Goal: Task Accomplishment & Management: Manage account settings

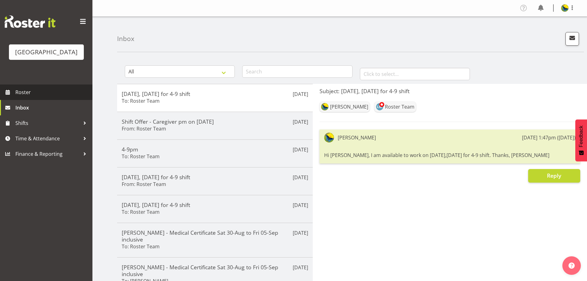
click at [56, 97] on span "Roster" at bounding box center [52, 92] width 74 height 9
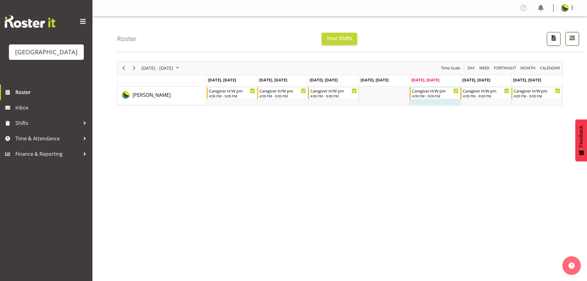
click at [573, 42] on span "button" at bounding box center [573, 38] width 8 height 8
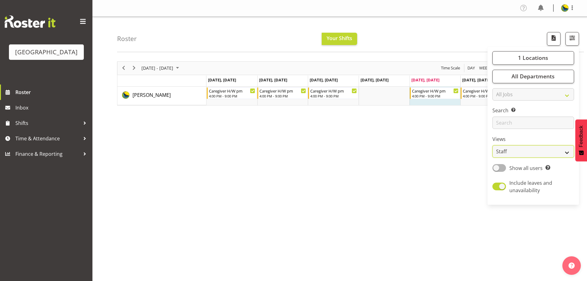
click at [551, 158] on select "Staff Role Shift - Horizontal Shift - Vertical Staff - Location" at bounding box center [534, 151] width 82 height 12
select select "shift"
click at [493, 158] on select "Staff Role Shift - Horizontal Shift - Vertical Staff - Location" at bounding box center [534, 151] width 82 height 12
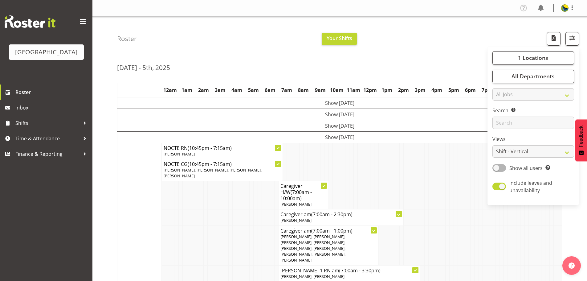
click at [371, 52] on div "Roster Your Shifts 1 Locations [GEOGRAPHIC_DATA] Kitchen [GEOGRAPHIC_DATA] Sele…" at bounding box center [350, 34] width 467 height 35
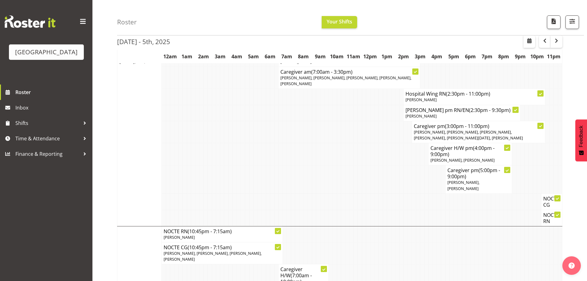
scroll to position [216, 0]
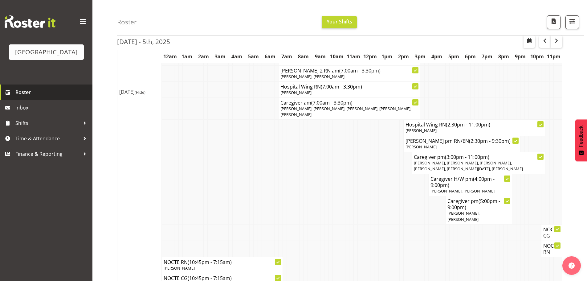
click at [42, 97] on span "Roster" at bounding box center [52, 92] width 74 height 9
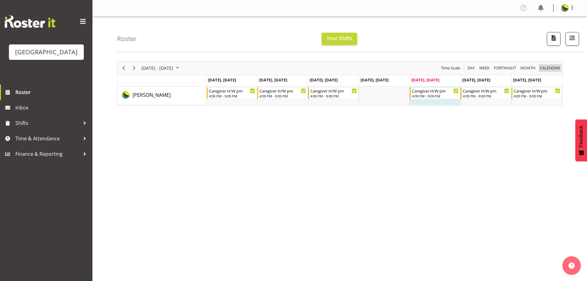
click at [559, 71] on span "calendar" at bounding box center [550, 68] width 21 height 8
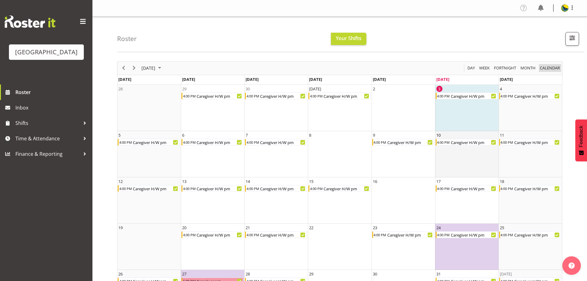
scroll to position [43, 0]
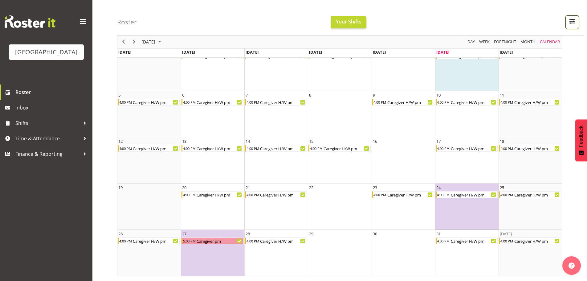
click at [574, 24] on span "button" at bounding box center [573, 21] width 8 height 8
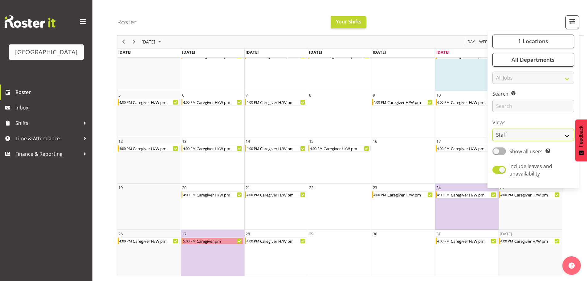
click at [544, 141] on select "Staff Role Shift - Horizontal Shift - Vertical Staff - Location" at bounding box center [534, 135] width 82 height 12
select select "shiftH"
click at [493, 141] on select "Staff Role Shift - Horizontal Shift - Vertical Staff - Location" at bounding box center [534, 135] width 82 height 12
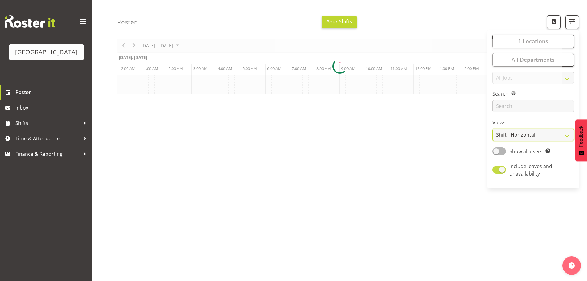
scroll to position [25, 0]
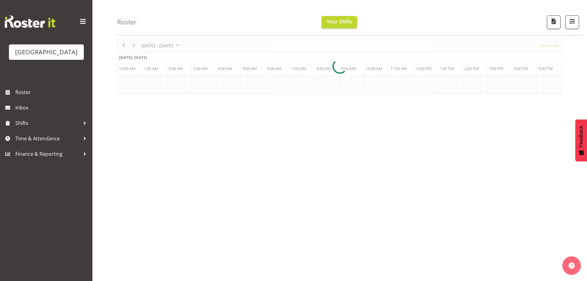
scroll to position [0, 2368]
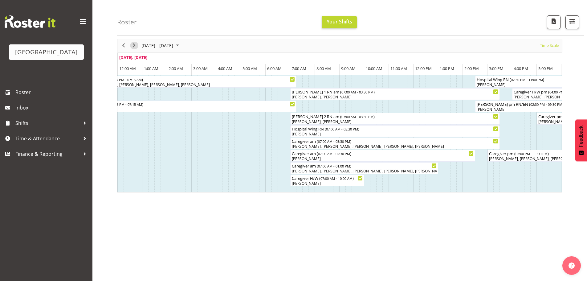
click at [136, 43] on span "Next" at bounding box center [133, 46] width 7 height 8
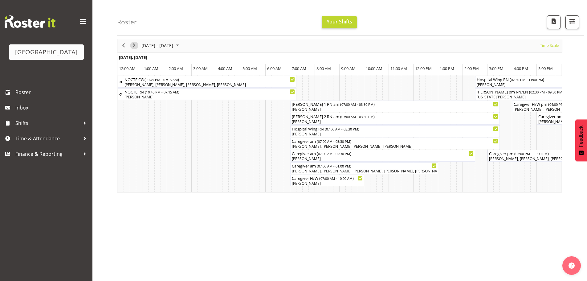
click at [133, 48] on span "Next" at bounding box center [133, 46] width 7 height 8
click at [133, 47] on span "Next" at bounding box center [133, 46] width 7 height 8
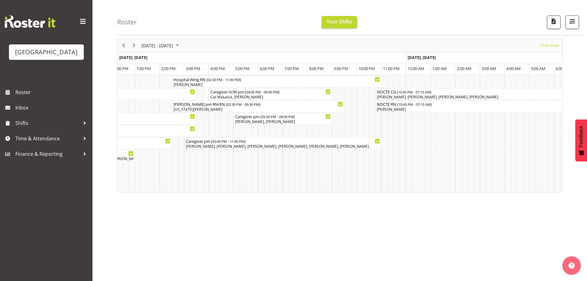
scroll to position [0, 1511]
